Goal: Information Seeking & Learning: Learn about a topic

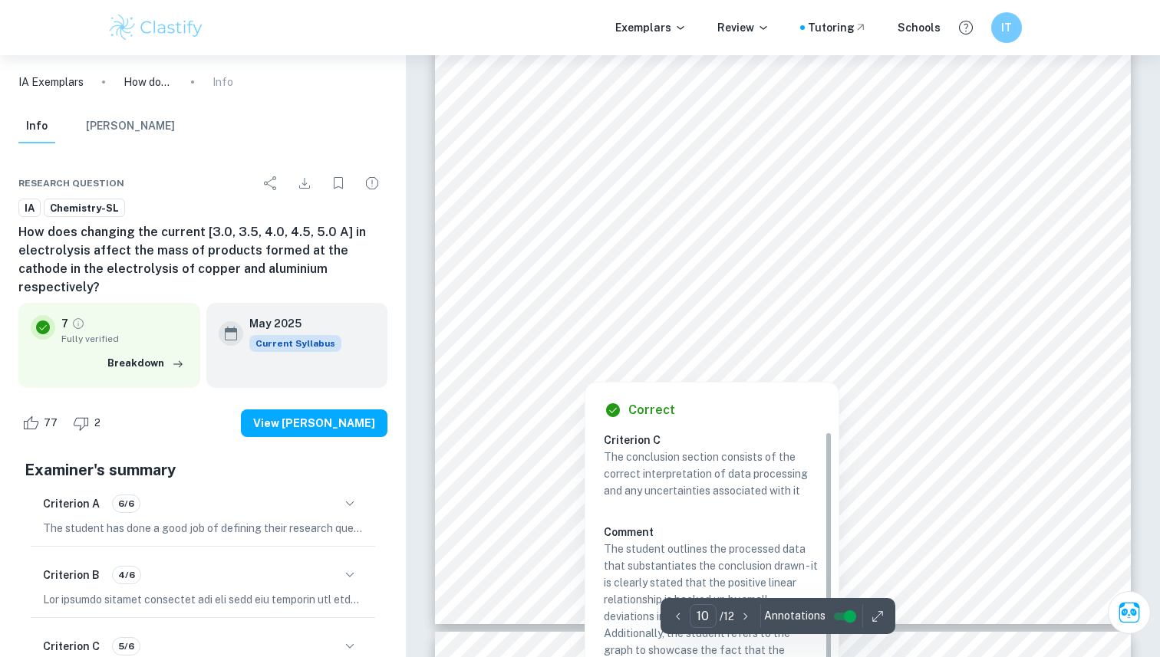
scroll to position [9473, 0]
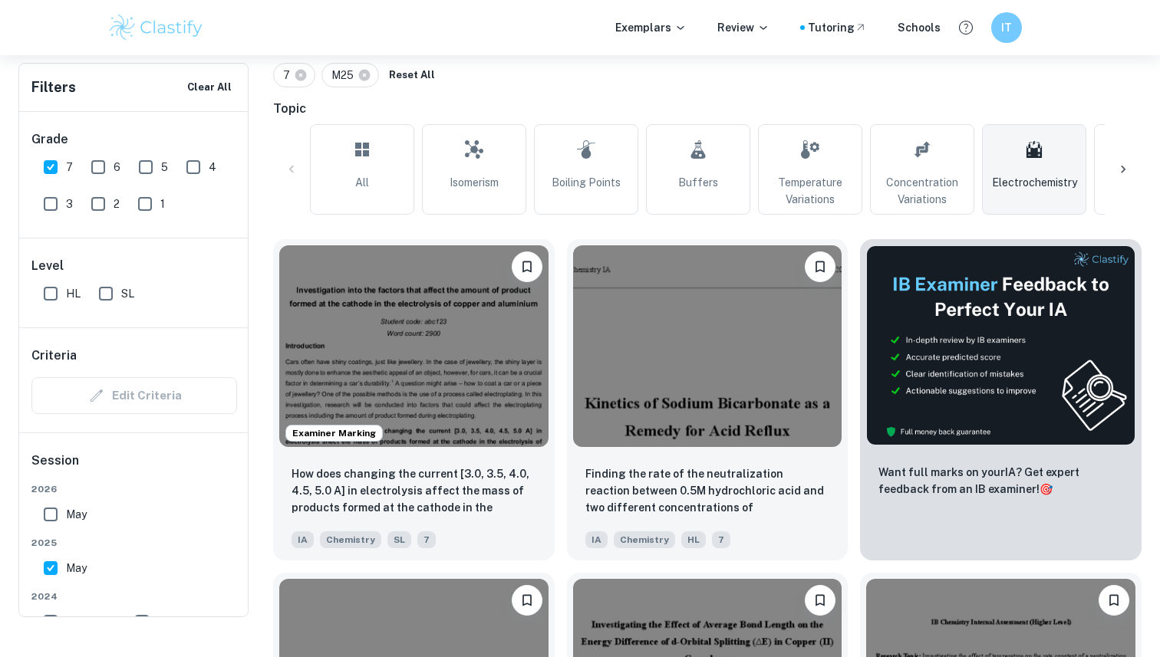
scroll to position [201, 0]
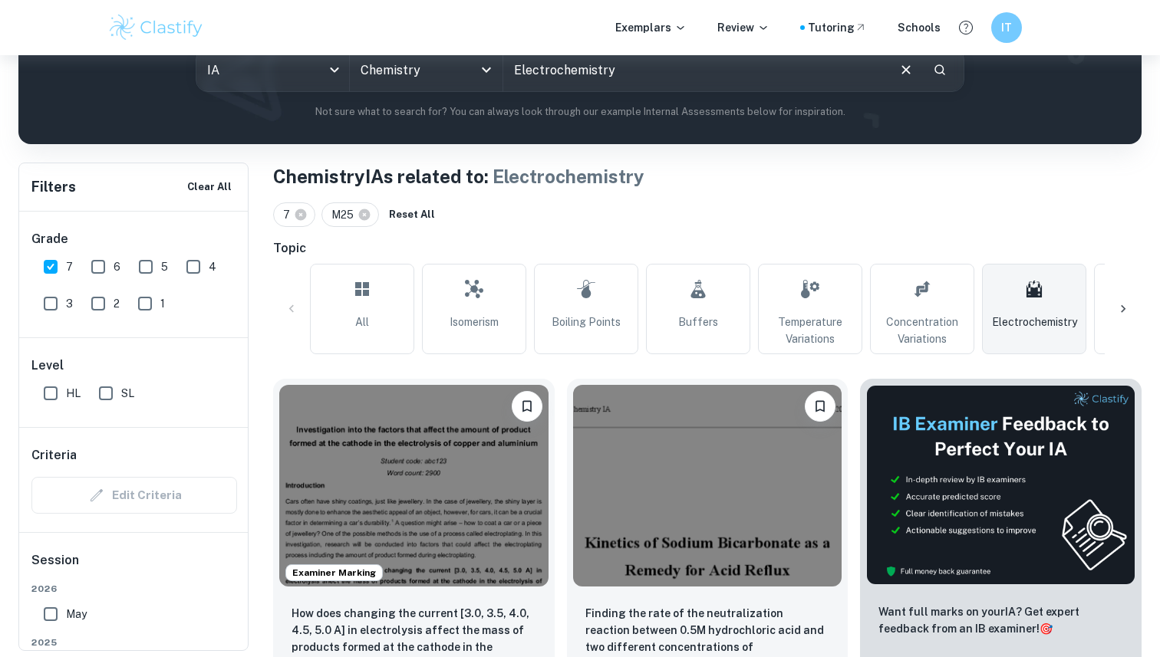
click at [1115, 314] on icon at bounding box center [1122, 308] width 15 height 15
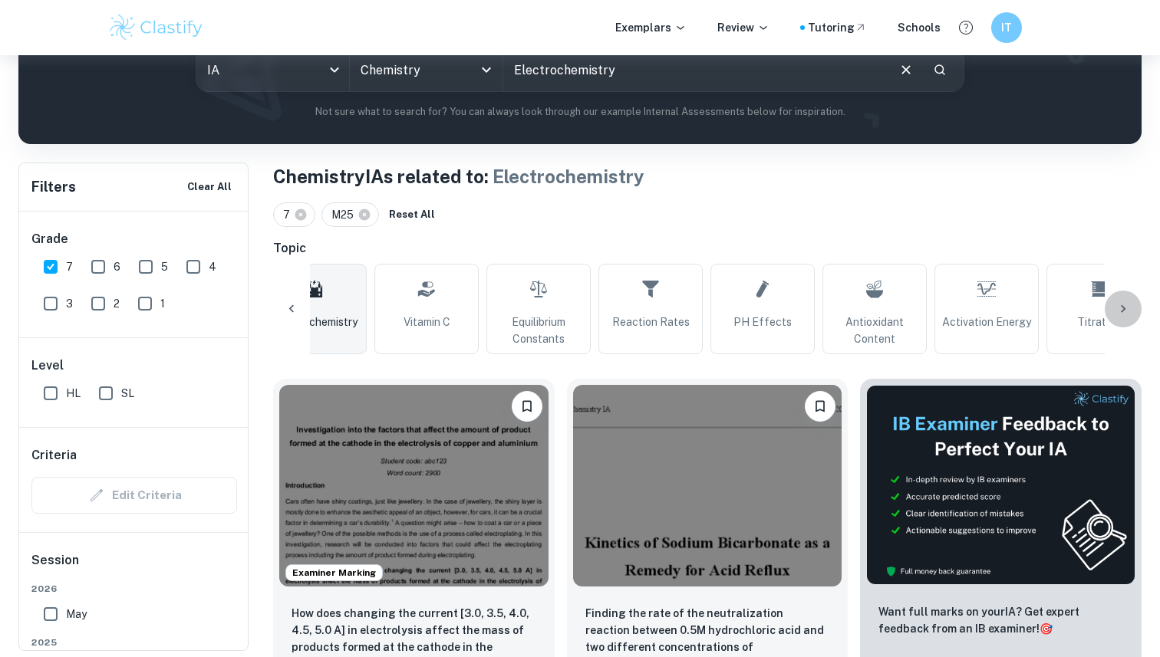
click at [1123, 311] on icon at bounding box center [1123, 309] width 5 height 8
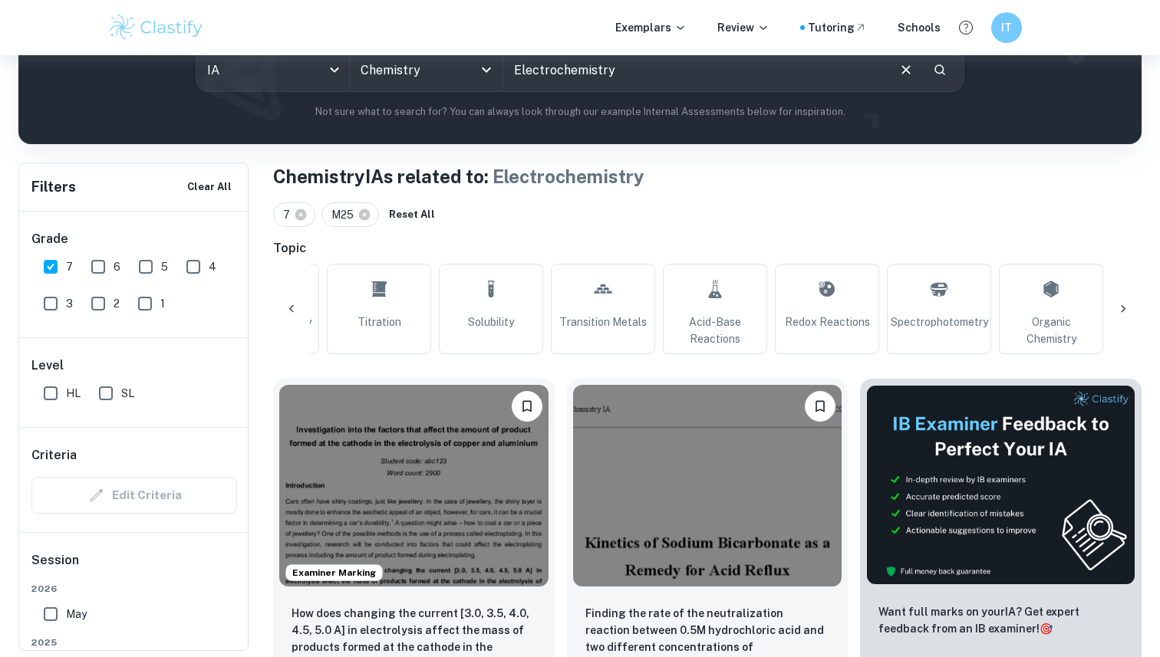
click at [1123, 311] on icon at bounding box center [1123, 309] width 5 height 8
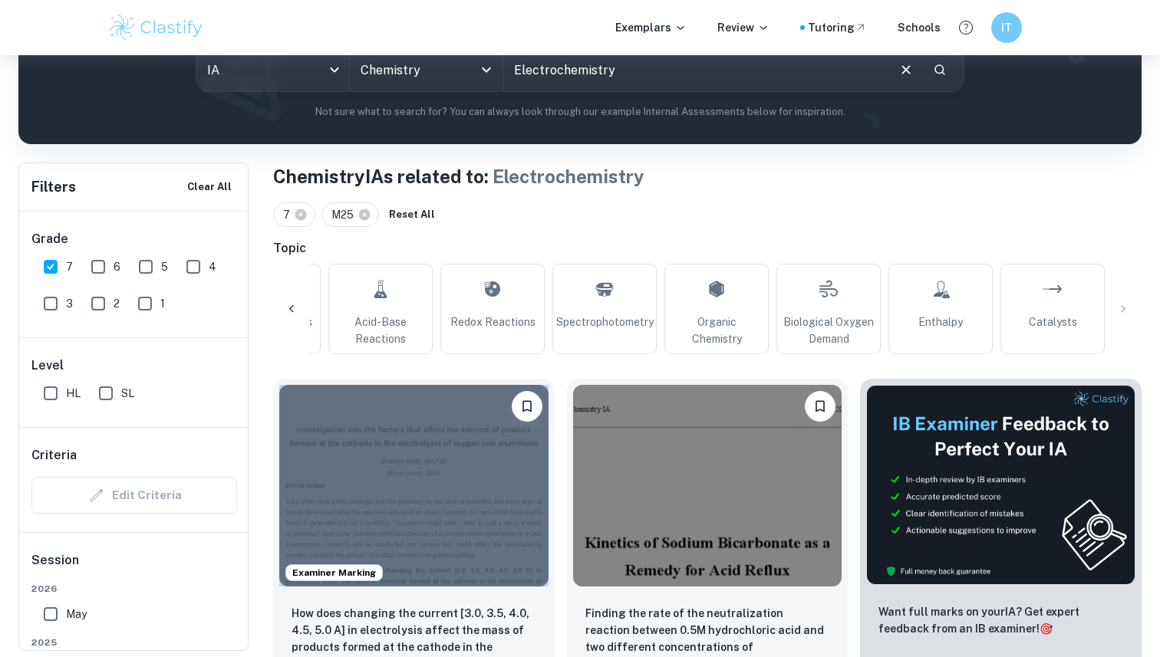
click at [1123, 311] on div "All Isomerism Boiling Points Buffers Temperature Variations Concentration Varia…" at bounding box center [707, 309] width 868 height 91
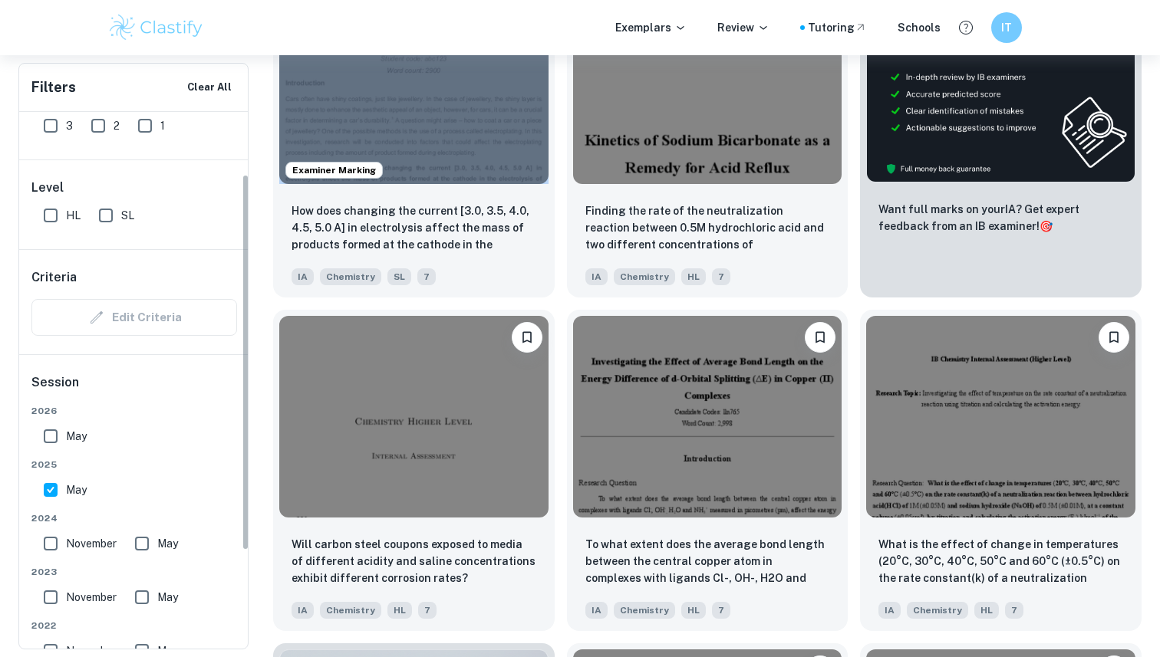
scroll to position [99, 0]
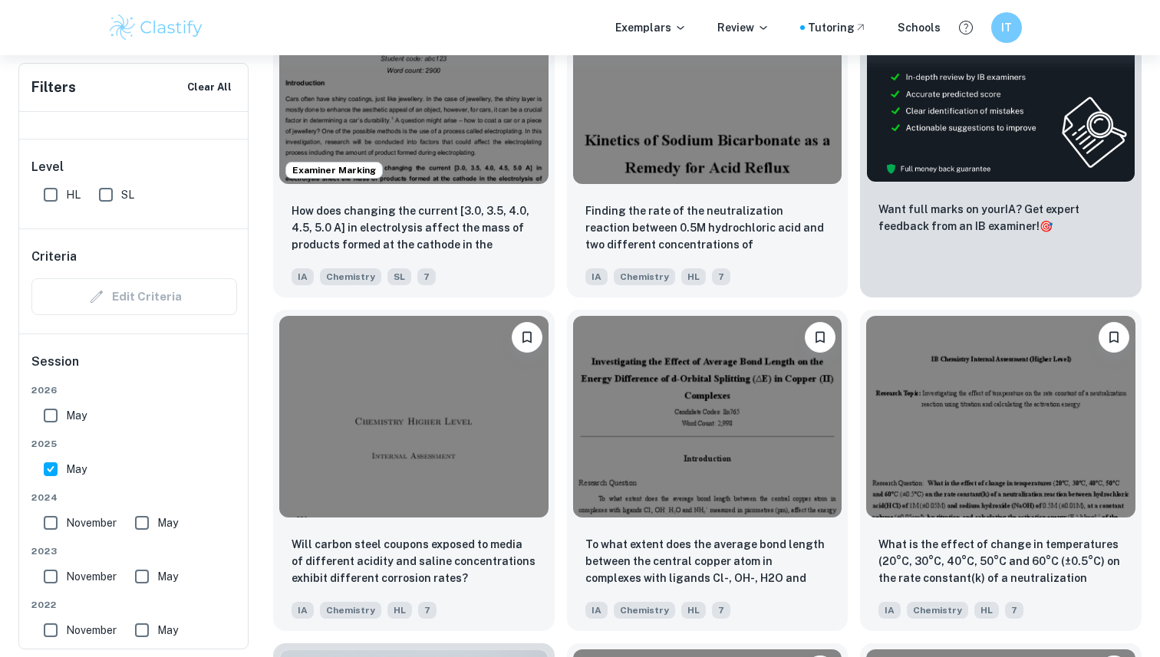
click at [88, 530] on span "November" at bounding box center [91, 523] width 51 height 17
click at [66, 530] on input "November" at bounding box center [50, 523] width 31 height 31
checkbox input "true"
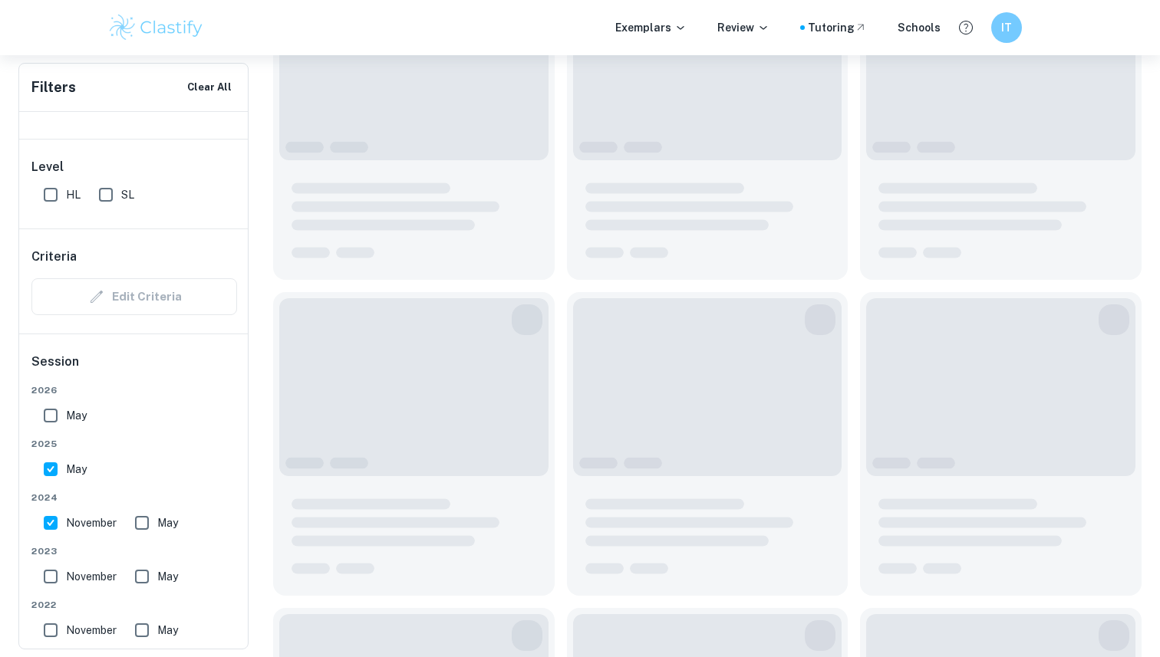
click at [165, 527] on span "May" at bounding box center [167, 523] width 21 height 17
click at [157, 527] on input "May" at bounding box center [142, 523] width 31 height 31
checkbox input "true"
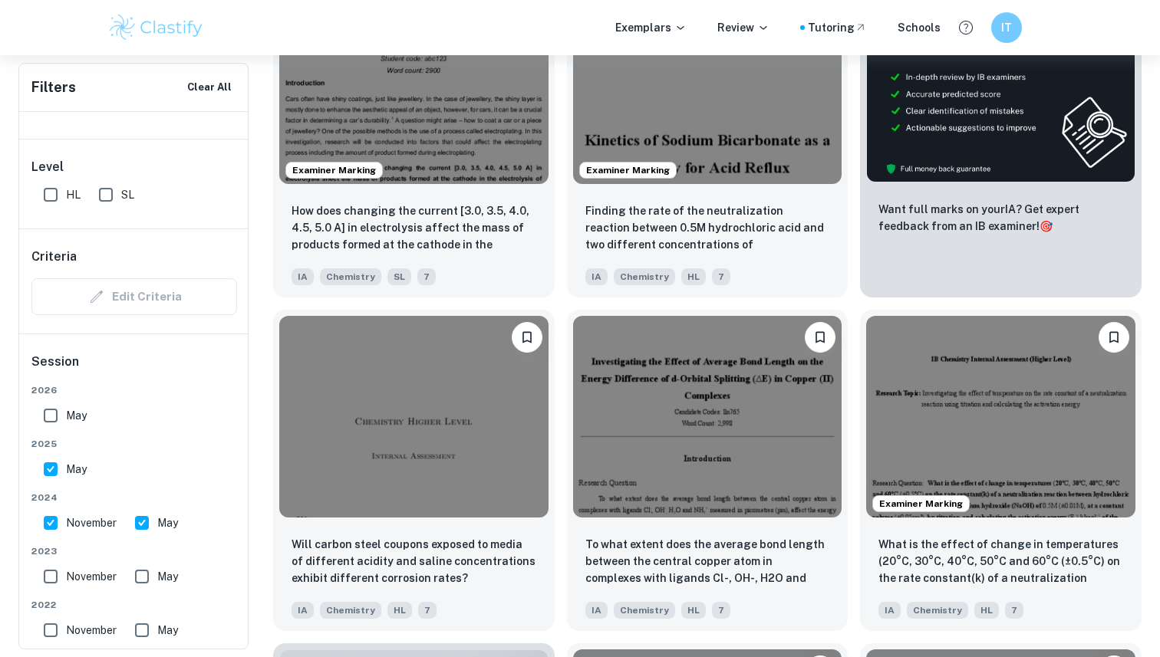
click at [88, 577] on span "November" at bounding box center [91, 576] width 51 height 17
click at [66, 577] on input "November" at bounding box center [50, 576] width 31 height 31
checkbox input "true"
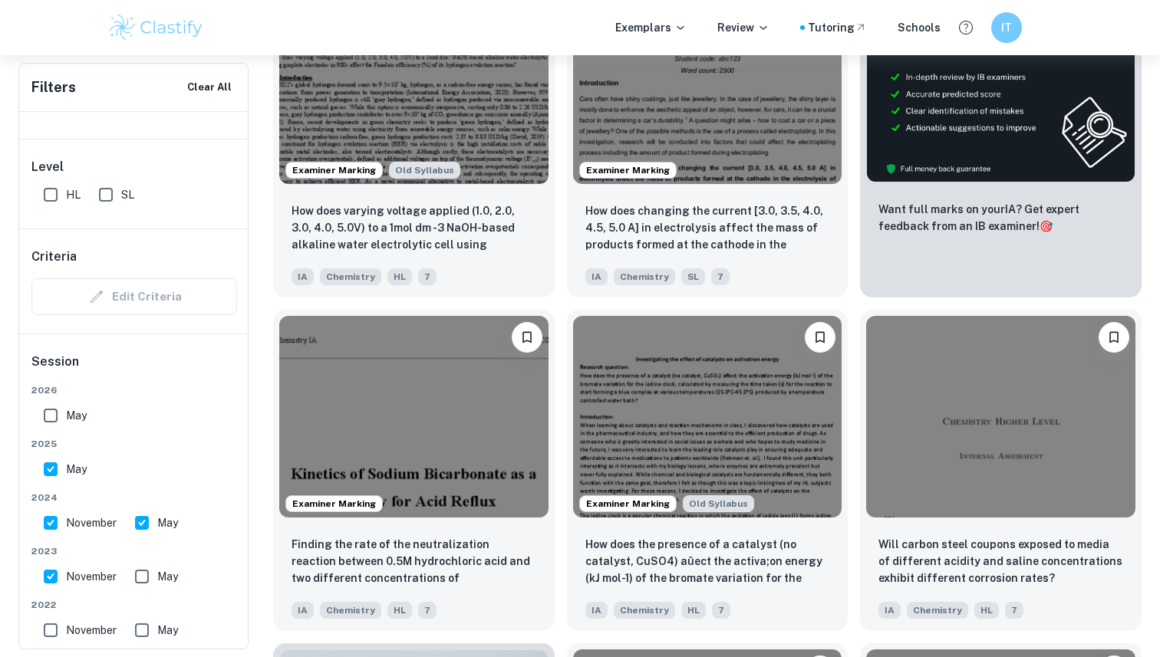
click at [143, 577] on input "May" at bounding box center [142, 576] width 31 height 31
checkbox input "true"
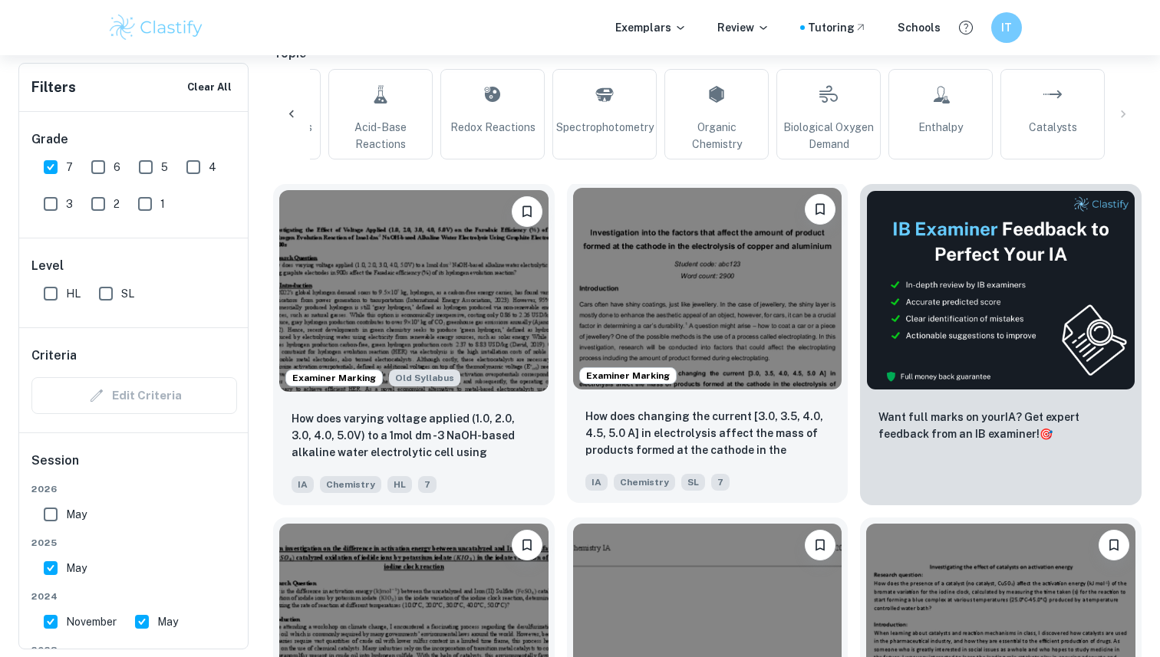
scroll to position [397, 0]
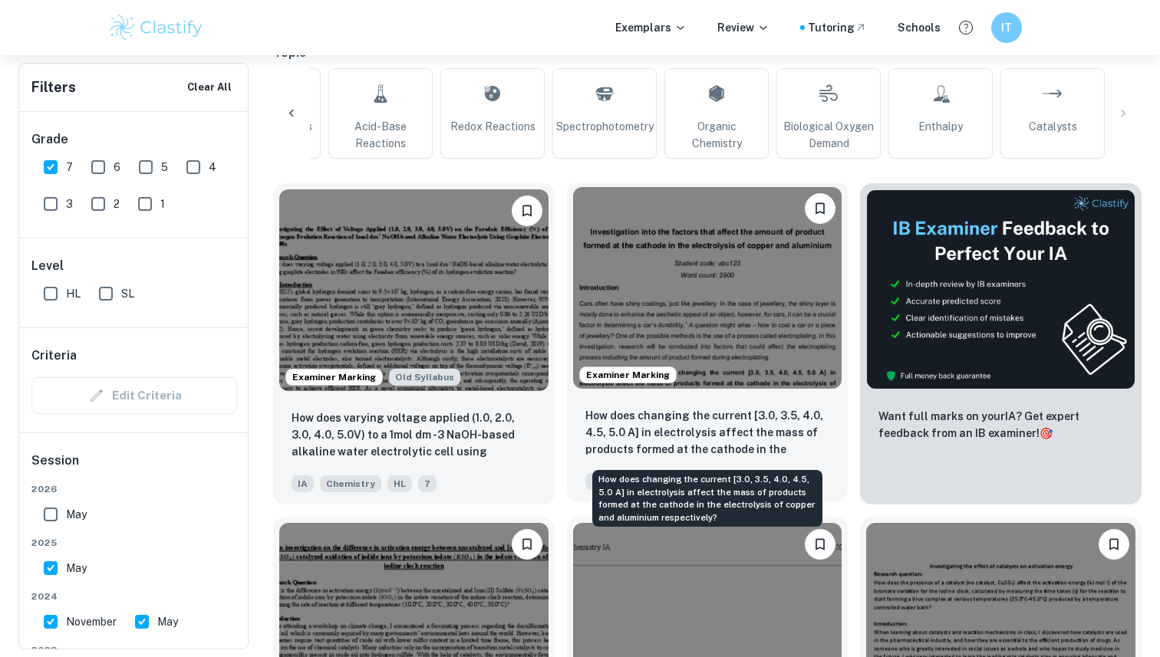
click at [739, 433] on respectively?"] "How does changing the current [3.0, 3.5, 4.0, 4.5, 5.0 A] in electrolysis affec…" at bounding box center [707, 433] width 245 height 52
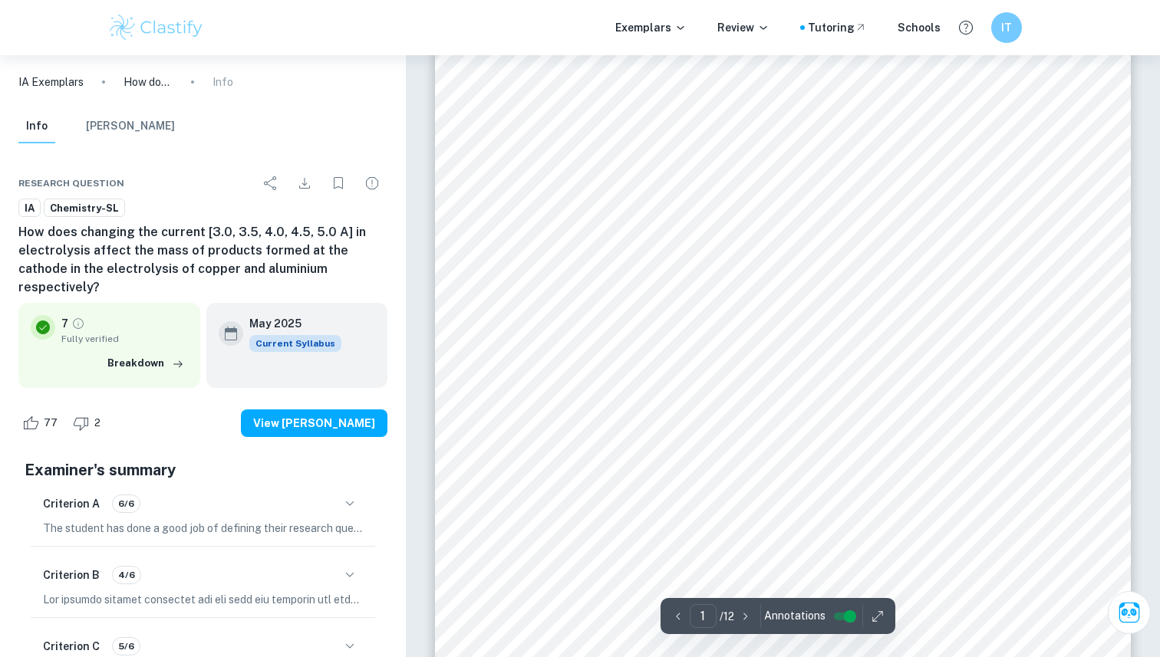
scroll to position [62, 0]
drag, startPoint x: 509, startPoint y: 250, endPoint x: 767, endPoint y: 302, distance: 262.9
click at [767, 302] on div "1 Investigation into the factors that affect the amount of product formed at th…" at bounding box center [783, 500] width 696 height 984
click at [637, 312] on span "of jewellery? One of the possible methods is the use of a process called electr…" at bounding box center [783, 316] width 530 height 13
drag, startPoint x: 548, startPoint y: 264, endPoint x: 759, endPoint y: 281, distance: 210.9
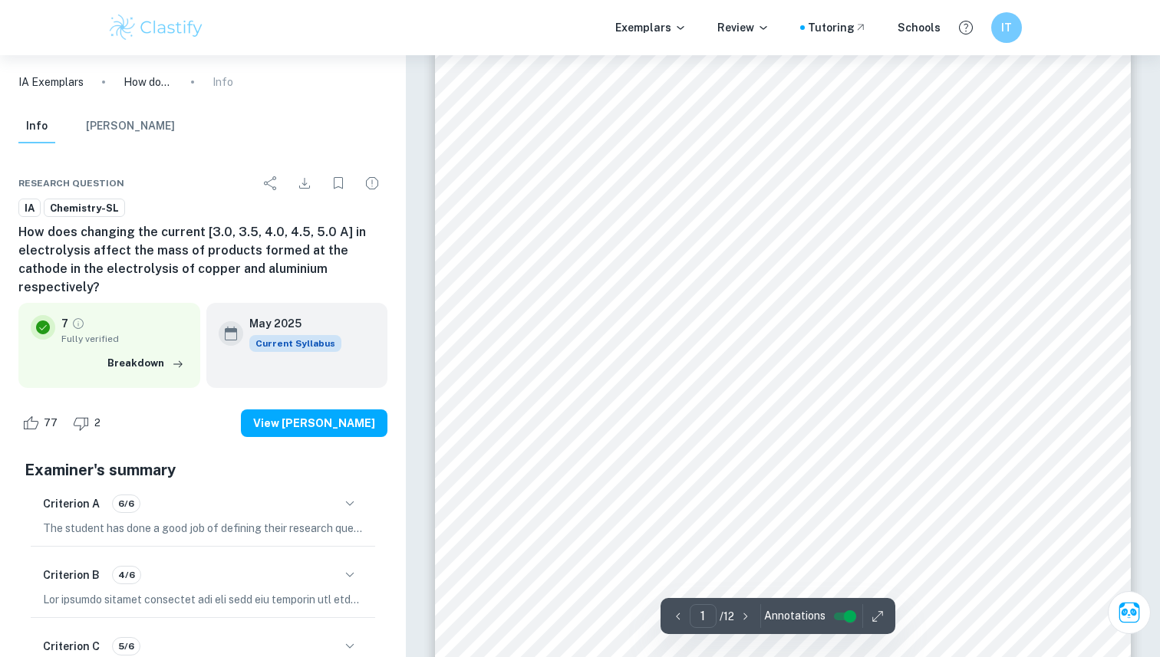
click at [759, 281] on div "1 Investigation into the factors that affect the amount of product formed at th…" at bounding box center [783, 500] width 696 height 984
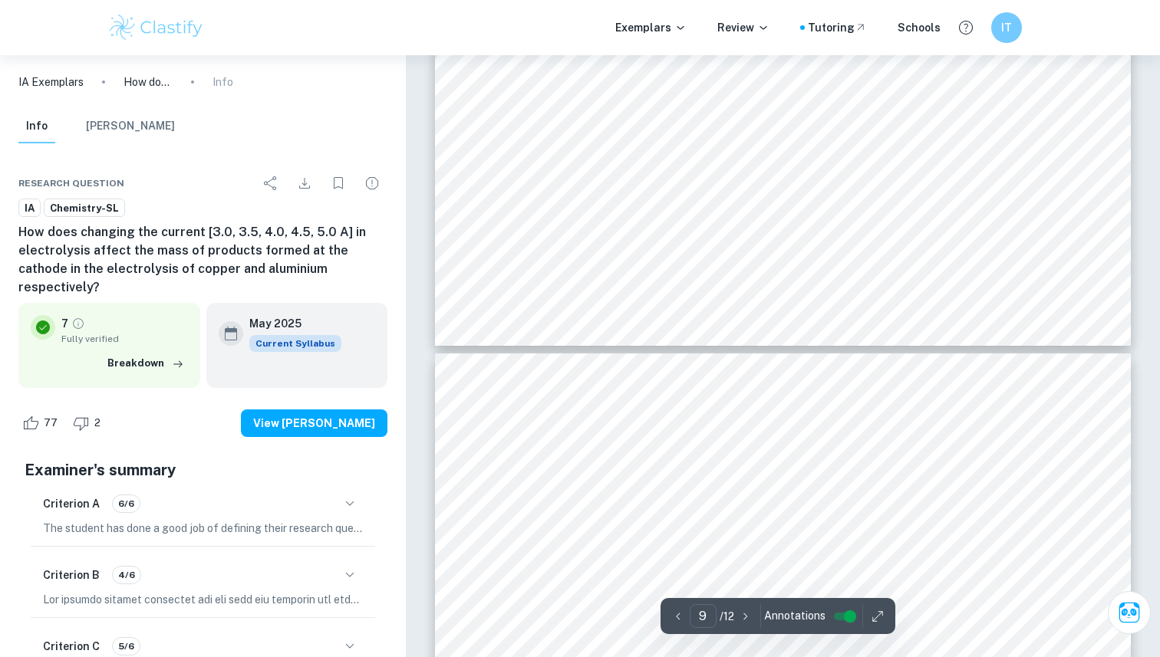
type input "10"
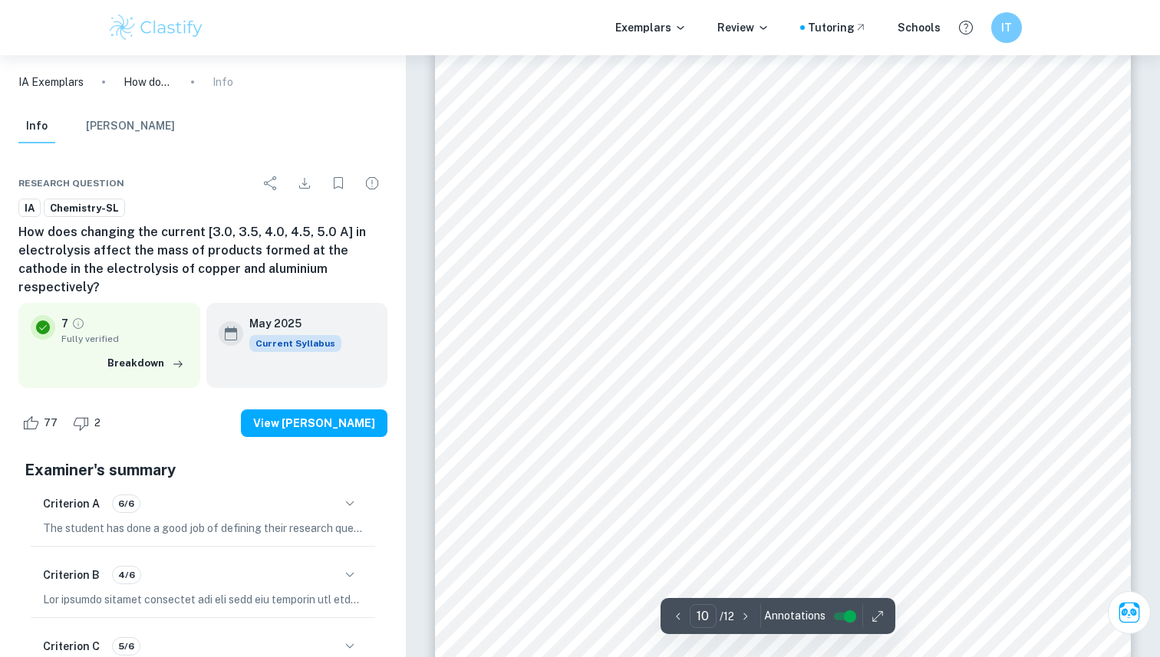
scroll to position [9241, 0]
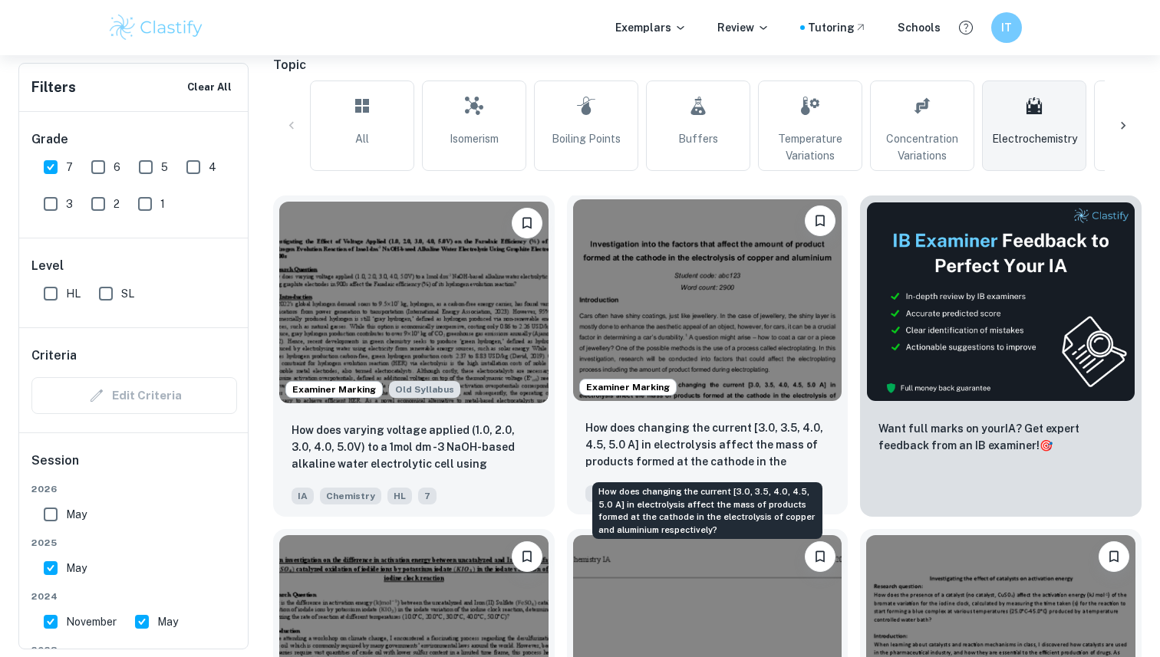
scroll to position [418, 0]
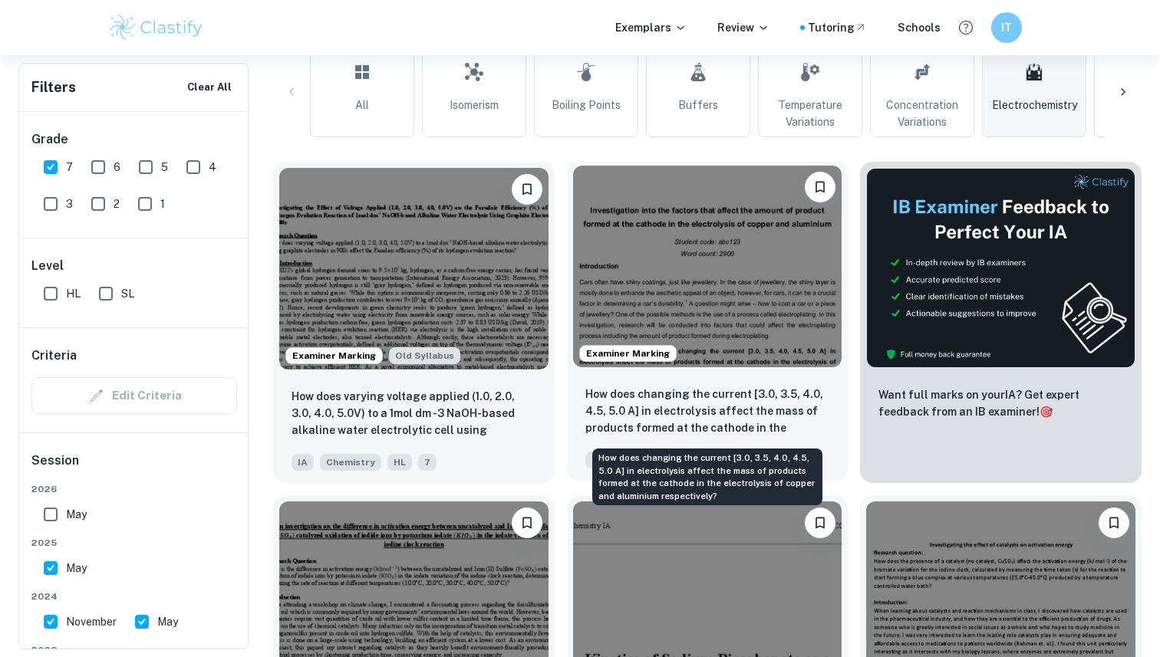
click at [719, 409] on respectively?"] "How does changing the current [3.0, 3.5, 4.0, 4.5, 5.0 A] in electrolysis affec…" at bounding box center [707, 412] width 245 height 52
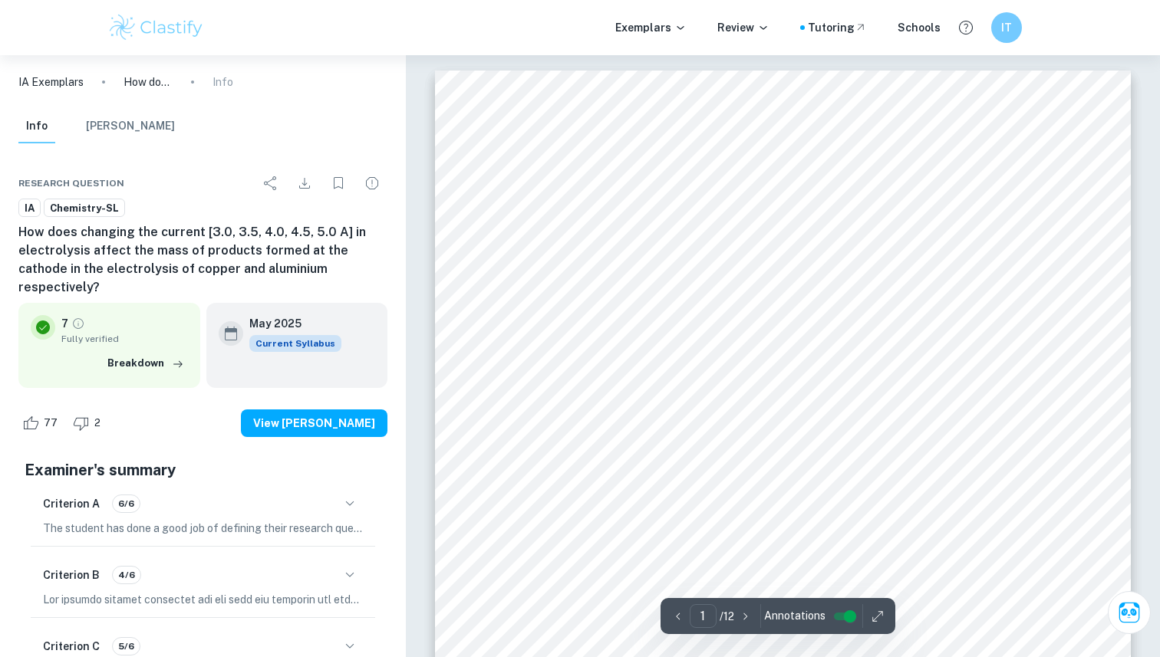
scroll to position [206, 0]
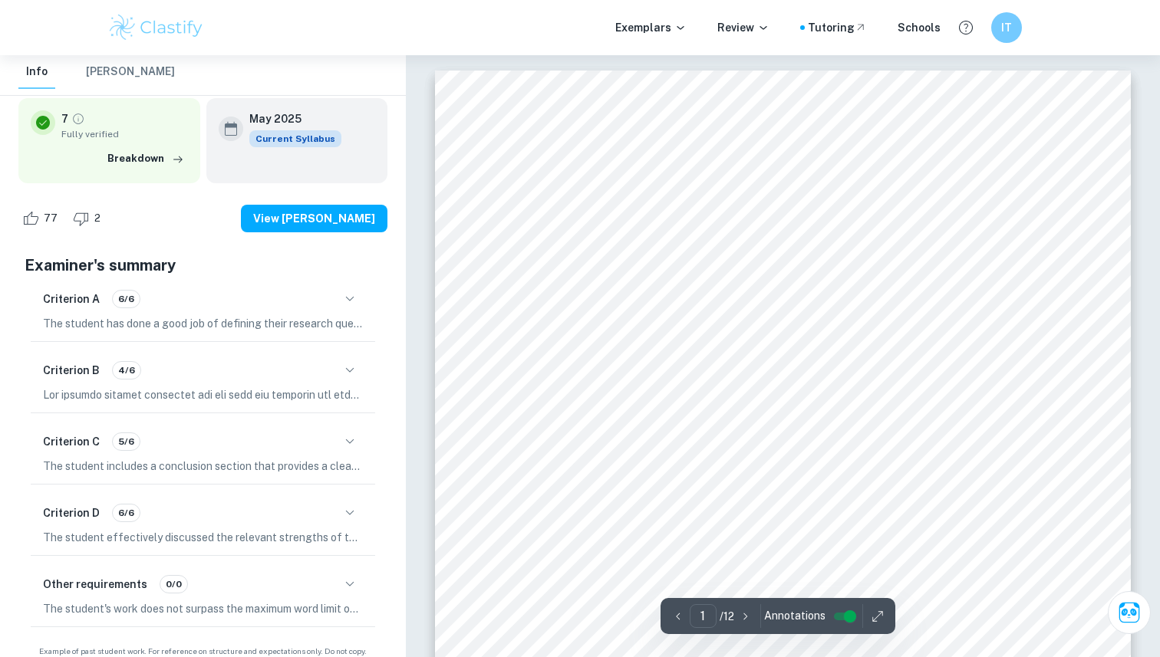
click at [322, 506] on div "Criterion D 6/6" at bounding box center [203, 513] width 320 height 26
click at [354, 504] on icon "button" at bounding box center [350, 513] width 18 height 18
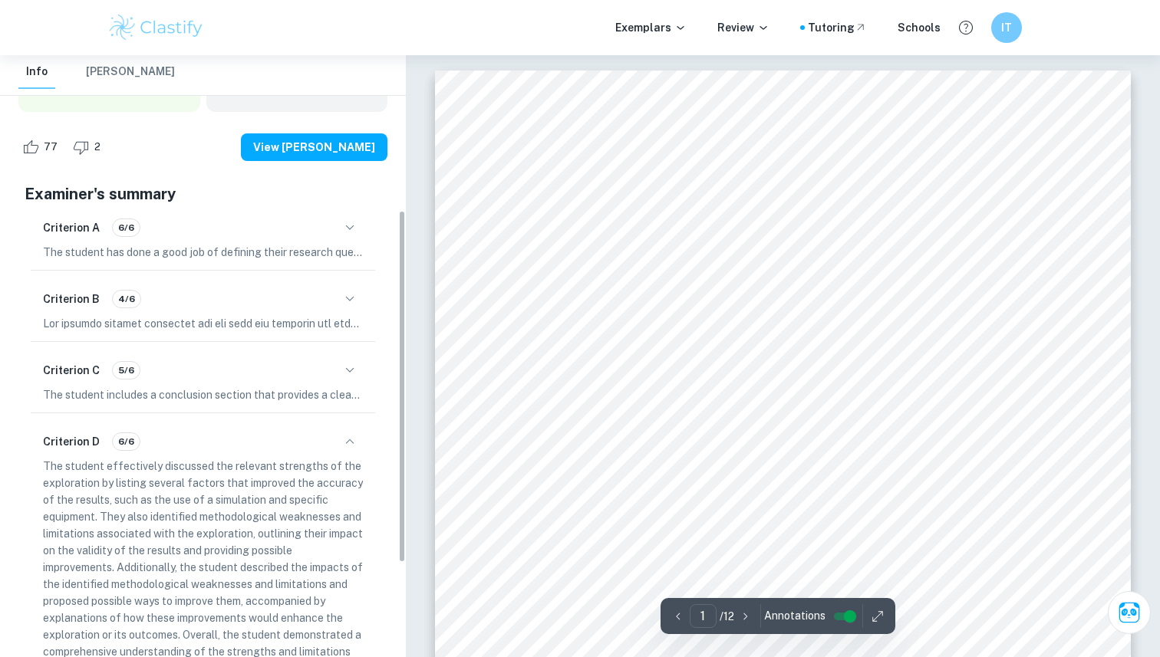
scroll to position [286, 0]
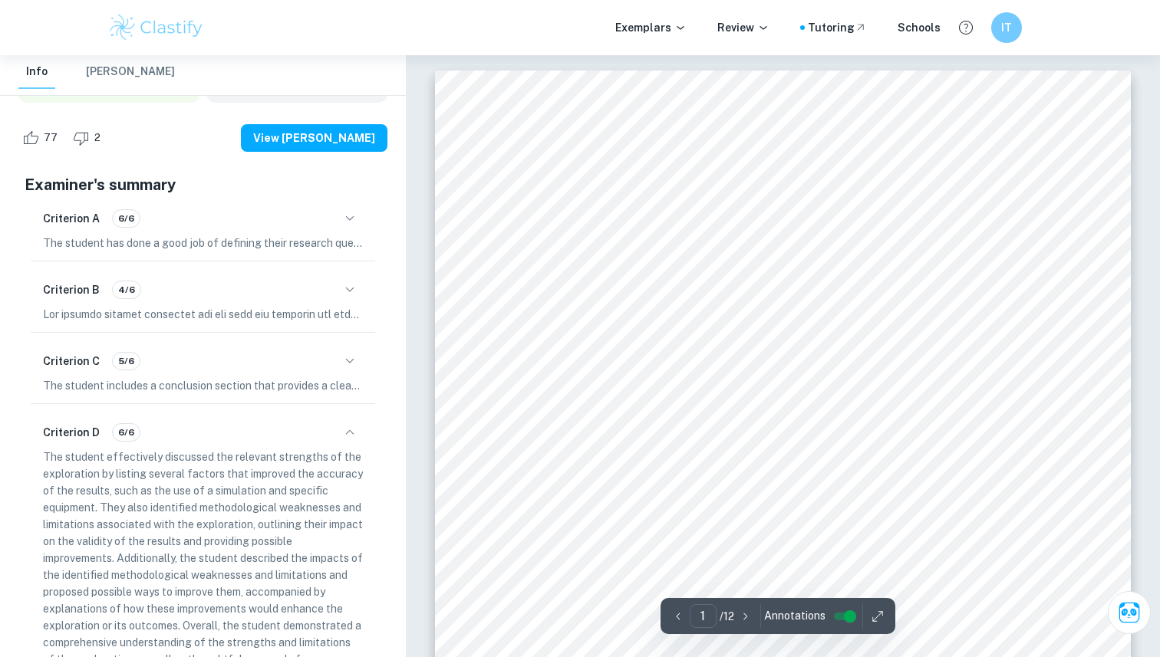
click at [338, 348] on button "button" at bounding box center [350, 361] width 26 height 26
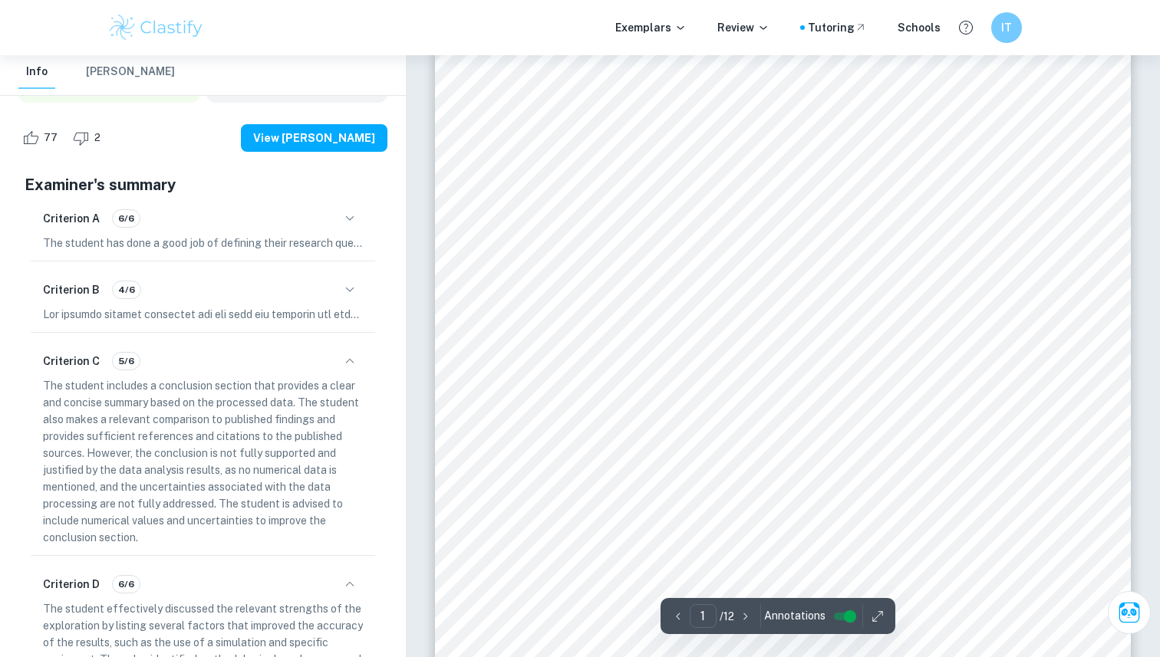
scroll to position [77, 0]
click at [356, 281] on icon "button" at bounding box center [350, 290] width 18 height 18
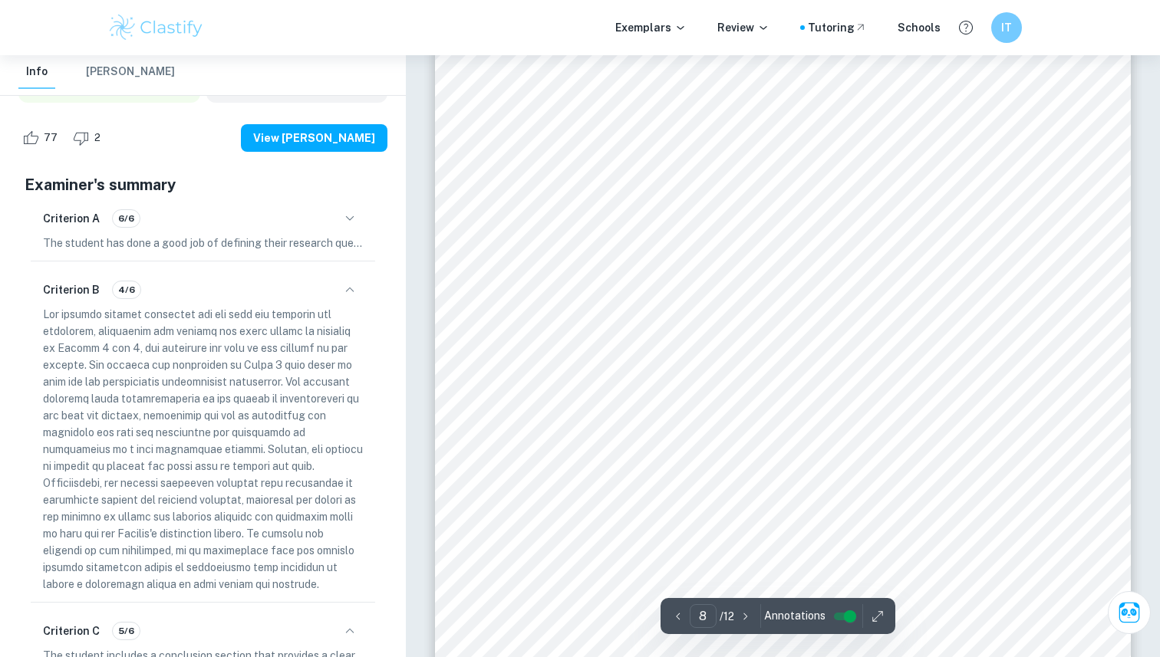
scroll to position [6699, 0]
type input "7"
